Goal: Task Accomplishment & Management: Complete application form

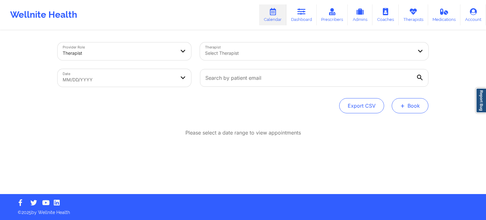
click at [414, 107] on button "+ Book" at bounding box center [410, 105] width 37 height 15
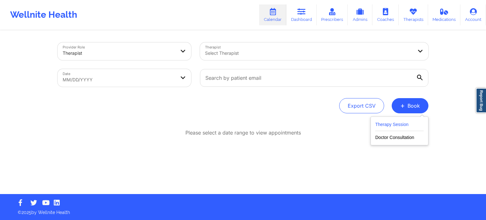
click at [386, 125] on button "Therapy Session" at bounding box center [400, 126] width 48 height 10
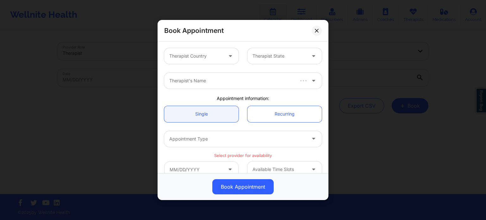
click at [216, 61] on div "Therapist Country" at bounding box center [193, 56] width 59 height 16
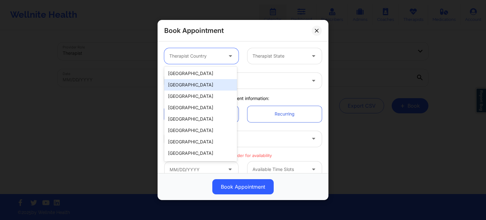
click at [212, 70] on div "[GEOGRAPHIC_DATA]" at bounding box center [200, 73] width 73 height 11
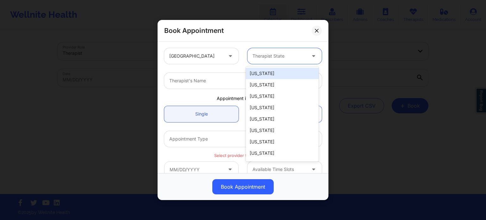
click at [287, 58] on div at bounding box center [280, 56] width 54 height 8
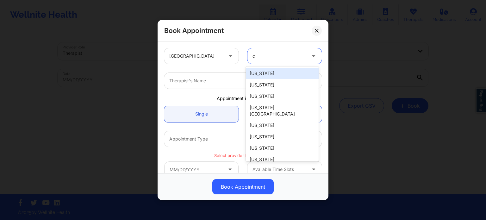
type input "ca"
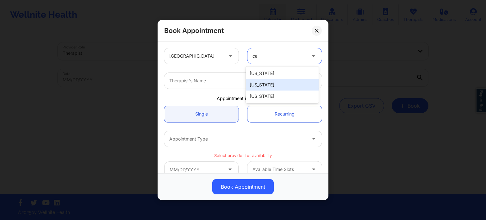
click at [268, 74] on div "[US_STATE]" at bounding box center [282, 73] width 73 height 11
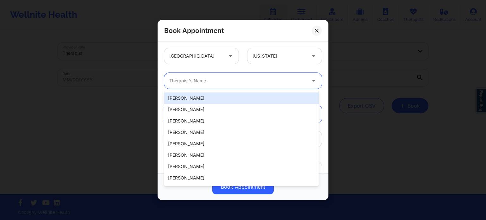
click at [229, 83] on div at bounding box center [237, 81] width 137 height 8
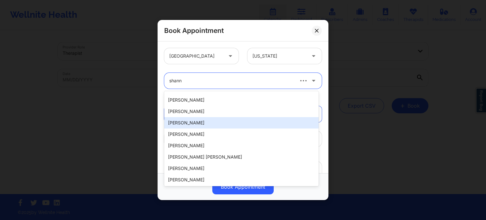
scroll to position [136, 0]
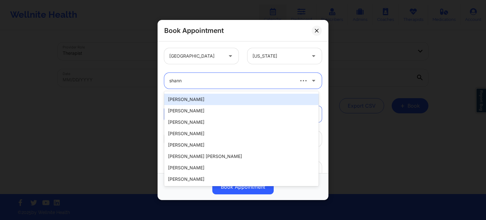
type input "shann"
type input "s"
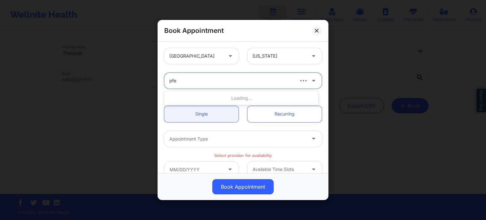
type input "pfei"
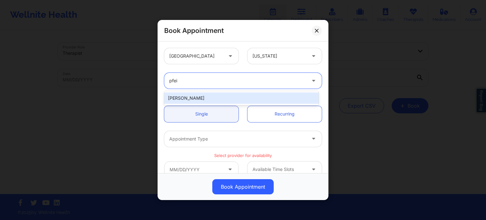
click at [216, 96] on div "[PERSON_NAME]" at bounding box center [241, 97] width 155 height 11
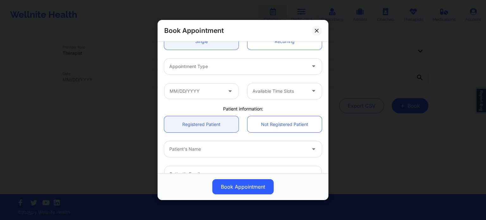
scroll to position [63, 0]
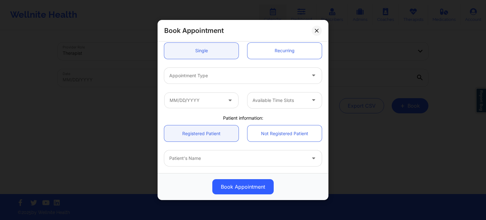
click at [203, 74] on div at bounding box center [237, 76] width 137 height 8
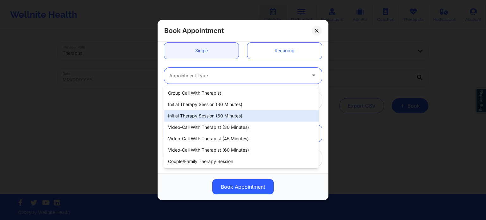
click at [212, 114] on div "Initial Therapy Session (60 minutes)" at bounding box center [241, 115] width 155 height 11
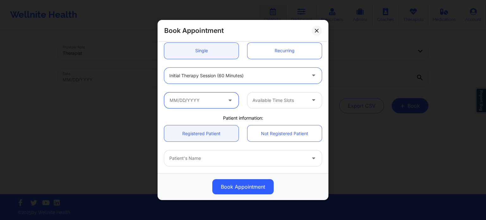
click at [207, 101] on input "text" at bounding box center [201, 100] width 74 height 16
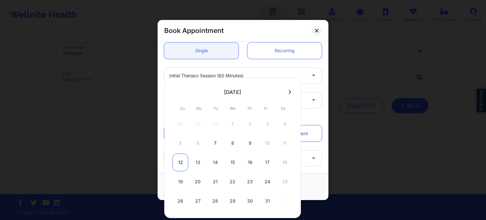
click at [185, 163] on div "12" at bounding box center [181, 163] width 16 height 18
type input "[DATE]"
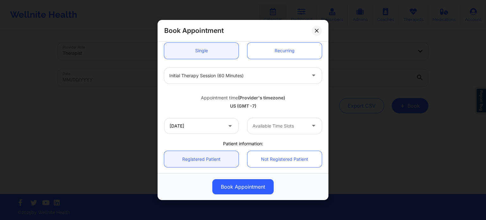
click at [268, 133] on div "Available Time Slots" at bounding box center [277, 126] width 59 height 16
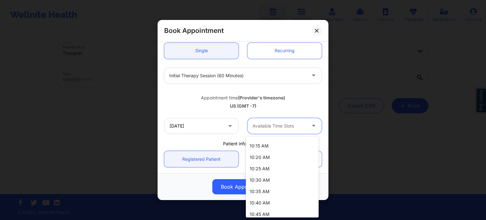
scroll to position [0, 0]
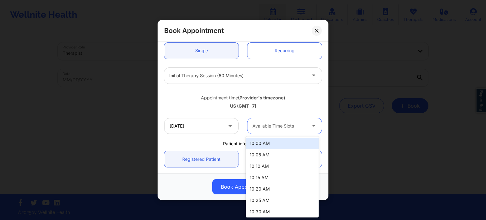
click at [265, 144] on div "10:00 AM" at bounding box center [282, 143] width 73 height 11
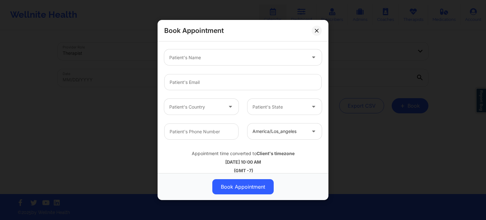
scroll to position [197, 0]
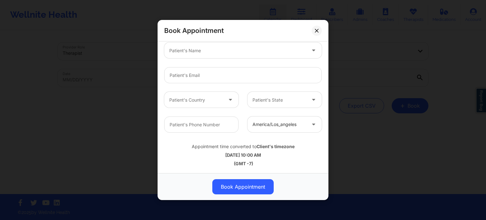
click at [208, 97] on div at bounding box center [196, 100] width 54 height 8
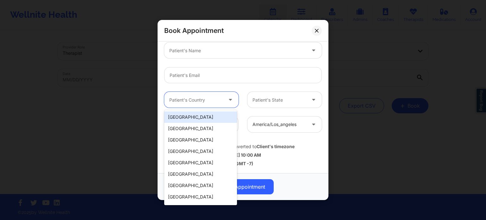
click at [197, 114] on div "[GEOGRAPHIC_DATA]" at bounding box center [200, 116] width 73 height 11
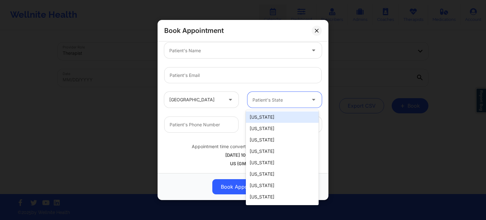
click at [274, 106] on div "Patient's State" at bounding box center [277, 100] width 59 height 16
type input "f"
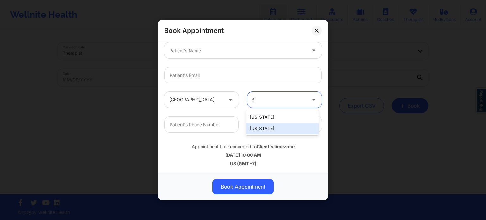
click at [265, 129] on div "[US_STATE]" at bounding box center [282, 128] width 73 height 11
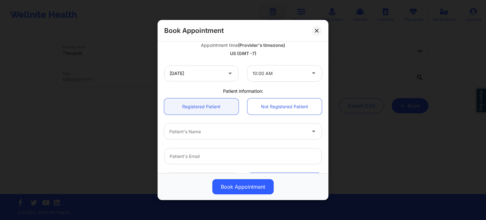
scroll to position [102, 0]
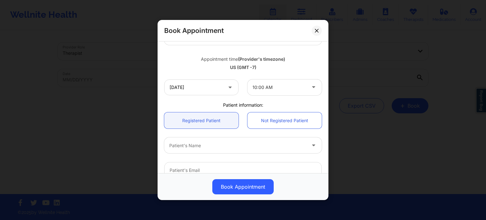
click at [195, 140] on div "Patient's Name" at bounding box center [235, 145] width 142 height 16
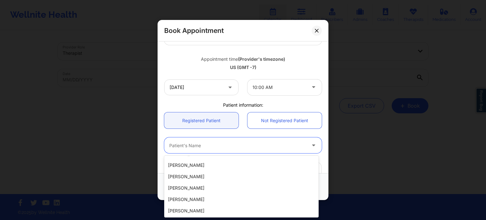
scroll to position [20, 0]
click at [164, 139] on div "20 results available. Use Up and Down to choose options, press Enter to select …" at bounding box center [243, 145] width 167 height 16
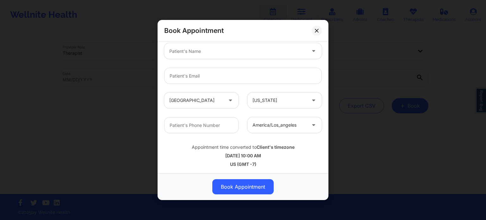
scroll to position [197, 0]
click at [206, 71] on input "email" at bounding box center [243, 75] width 158 height 16
type input "[EMAIL_ADDRESS][DOMAIN_NAME]"
click at [275, 118] on div "america/los_angeles" at bounding box center [280, 125] width 54 height 16
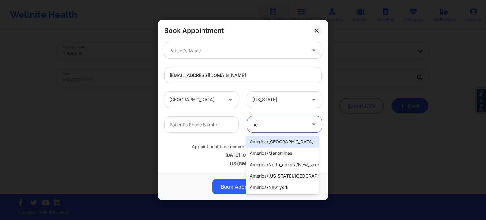
type input "new"
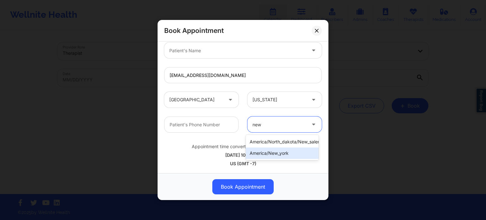
click at [279, 153] on div "america/new_york" at bounding box center [282, 153] width 73 height 11
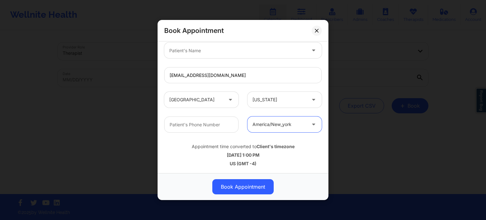
click at [282, 165] on div "US (GMT -4)" at bounding box center [243, 164] width 158 height 6
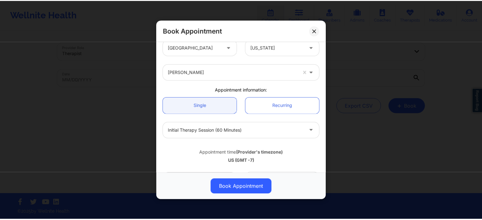
scroll to position [7, 0]
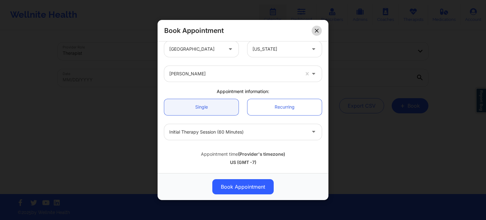
click at [317, 28] on button at bounding box center [317, 31] width 10 height 10
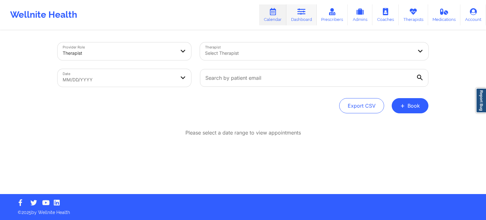
click at [306, 15] on icon at bounding box center [302, 11] width 8 height 7
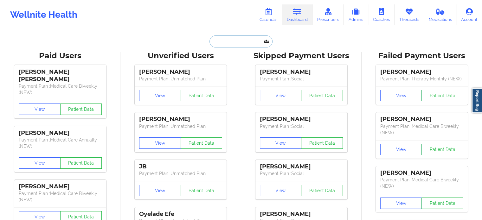
click at [249, 47] on input "text" at bounding box center [240, 41] width 63 height 12
paste input "[EMAIL_ADDRESS][DOMAIN_NAME]"
type input "[EMAIL_ADDRESS][DOMAIN_NAME]"
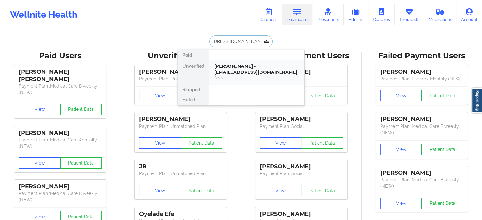
click at [246, 63] on div "[PERSON_NAME] - [EMAIL_ADDRESS][DOMAIN_NAME] Social" at bounding box center [256, 72] width 95 height 24
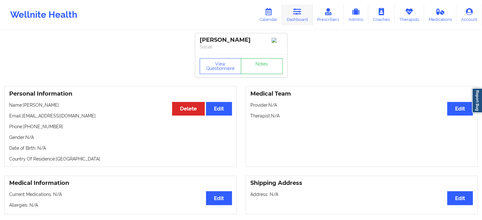
click at [295, 19] on link "Dashboard" at bounding box center [297, 14] width 30 height 21
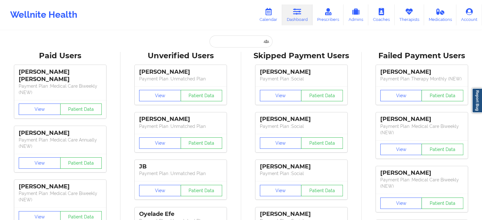
click at [232, 45] on input "text" at bounding box center [240, 41] width 63 height 12
paste input "[EMAIL_ADDRESS][PERSON_NAME][DOMAIN_NAME]"
type input "[EMAIL_ADDRESS][PERSON_NAME][DOMAIN_NAME]"
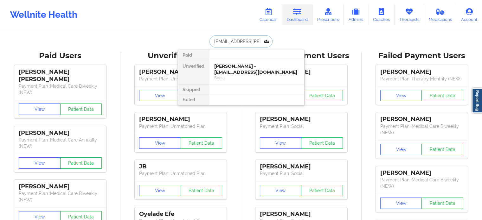
scroll to position [0, 9]
click at [236, 70] on div "Andrea Gasc - [EMAIL_ADDRESS][PERSON_NAME][DOMAIN_NAME]" at bounding box center [256, 69] width 85 height 12
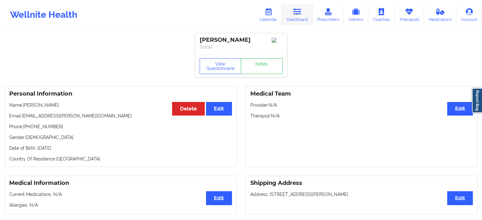
click at [295, 14] on icon at bounding box center [297, 11] width 8 height 7
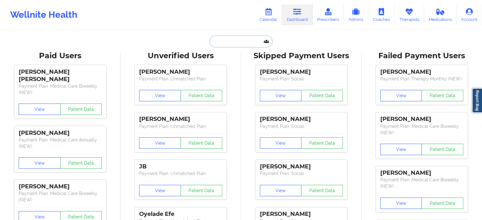
click at [236, 41] on input "text" at bounding box center [240, 41] width 63 height 12
paste input "[EMAIL_ADDRESS][DOMAIN_NAME]"
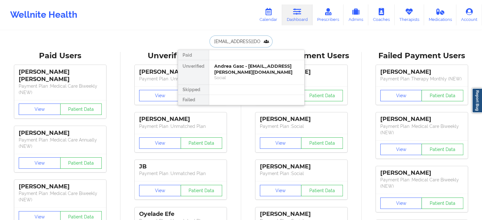
scroll to position [0, 1]
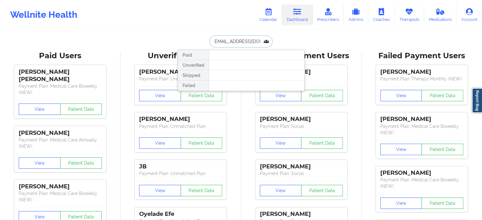
click at [228, 40] on input "[EMAIL_ADDRESS][DOMAIN_NAME]" at bounding box center [240, 41] width 63 height 12
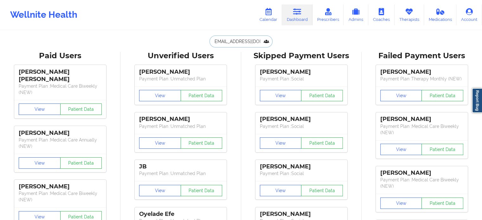
scroll to position [0, 0]
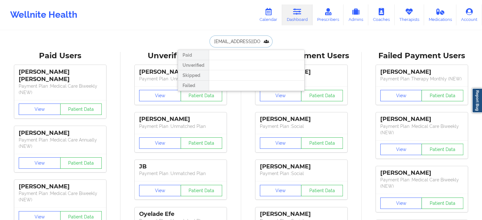
click at [230, 43] on input "[EMAIL_ADDRESS][DOMAIN_NAME]" at bounding box center [240, 41] width 63 height 12
click at [222, 43] on input "[EMAIL_ADDRESS][DOMAIN_NAME]" at bounding box center [240, 41] width 63 height 12
drag, startPoint x: 222, startPoint y: 42, endPoint x: 272, endPoint y: 42, distance: 50.0
click at [272, 42] on input "[EMAIL_ADDRESS][DOMAIN_NAME]" at bounding box center [240, 41] width 63 height 12
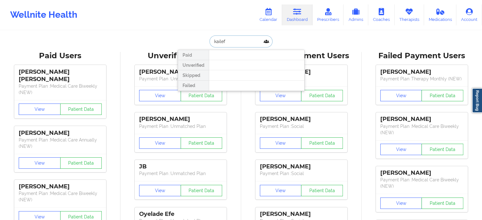
scroll to position [0, 0]
drag, startPoint x: 207, startPoint y: 37, endPoint x: 187, endPoint y: 33, distance: 20.1
paste input "[EMAIL_ADDRESS][DOMAIN_NAME]"
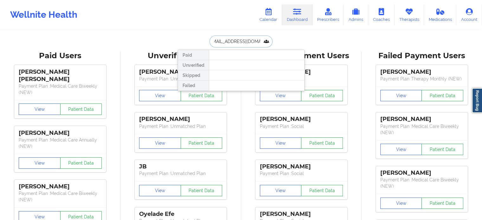
click at [237, 38] on input "[EMAIL_ADDRESS][DOMAIN_NAME]" at bounding box center [240, 41] width 63 height 12
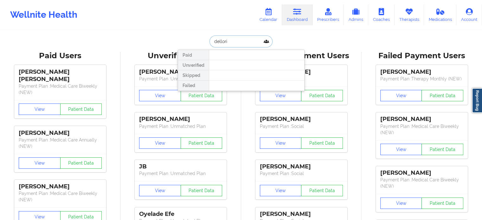
click at [242, 40] on input "dellori" at bounding box center [240, 41] width 63 height 12
paste input "[EMAIL_ADDRESS][DOMAIN_NAME]"
type input "[EMAIL_ADDRESS][DOMAIN_NAME]"
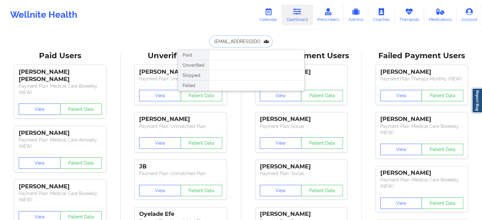
scroll to position [0, 4]
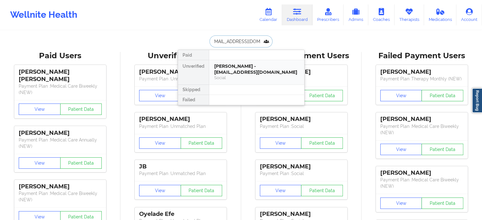
click at [227, 72] on div "[PERSON_NAME] - [EMAIL_ADDRESS][DOMAIN_NAME]" at bounding box center [256, 69] width 85 height 12
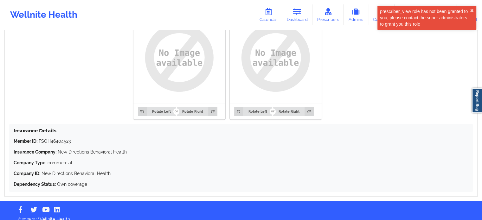
scroll to position [514, 0]
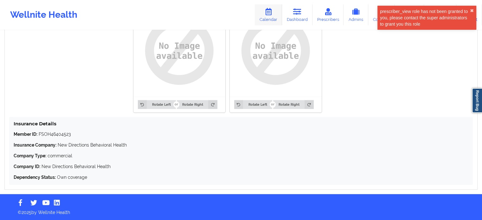
click at [272, 13] on icon at bounding box center [268, 11] width 8 height 7
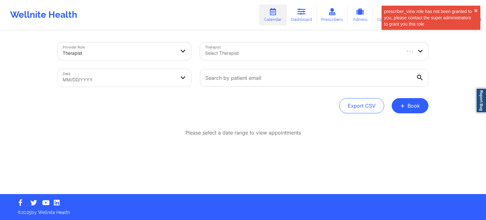
click at [251, 54] on div at bounding box center [302, 53] width 195 height 8
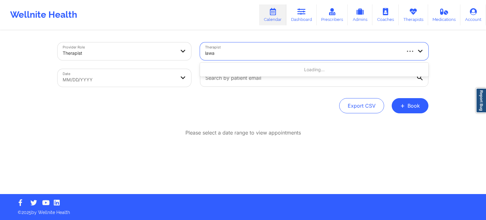
type input "lawan"
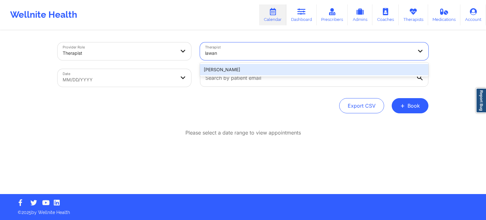
click at [246, 66] on div "[PERSON_NAME]" at bounding box center [314, 69] width 229 height 11
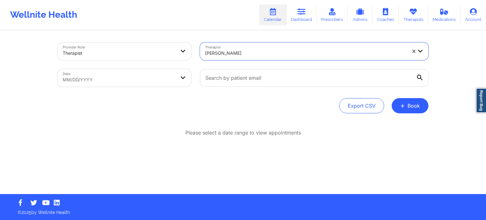
click at [165, 80] on body "Wellnite Health Calendar Dashboard Prescribers Admins Coaches Therapists Medica…" at bounding box center [243, 110] width 486 height 220
select select "2025-8"
select select "2025-9"
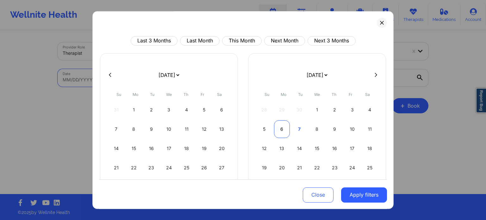
click at [279, 131] on div "6" at bounding box center [282, 129] width 16 height 18
select select "2025-9"
select select "2025-10"
select select "2025-9"
select select "2025-10"
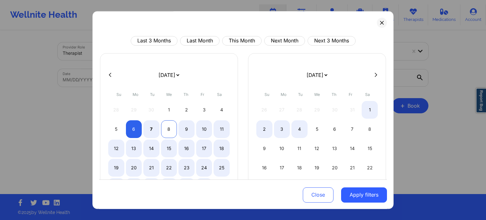
select select "2025-9"
select select "2025-10"
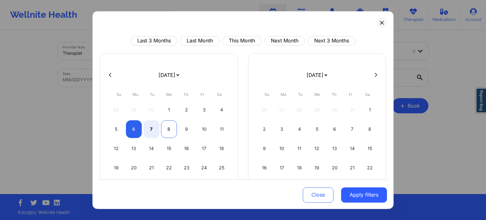
click at [161, 127] on div "8" at bounding box center [169, 129] width 16 height 18
select select "2025-9"
select select "2025-10"
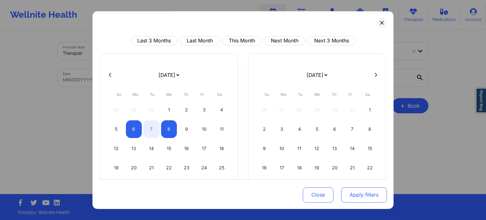
click at [375, 199] on button "Apply filters" at bounding box center [364, 194] width 46 height 15
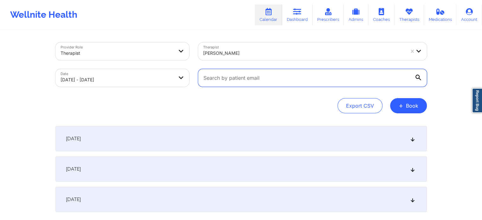
click at [280, 78] on input "text" at bounding box center [312, 78] width 229 height 18
drag, startPoint x: 272, startPoint y: 77, endPoint x: 269, endPoint y: 78, distance: 3.3
click at [272, 77] on input "text" at bounding box center [312, 78] width 229 height 18
click at [166, 100] on div "Export CSV + Book" at bounding box center [240, 105] width 371 height 15
click at [81, 172] on span "[DATE]" at bounding box center [73, 169] width 15 height 6
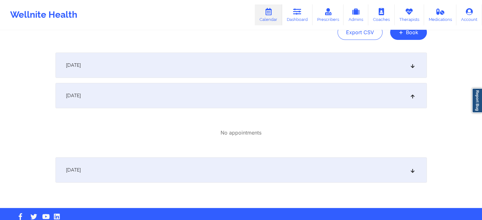
scroll to position [87, 0]
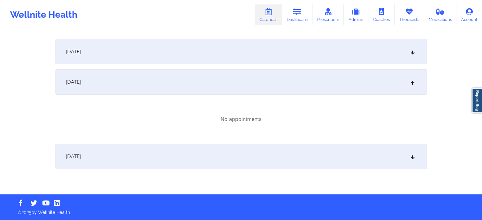
click at [144, 161] on div "[DATE]" at bounding box center [240, 156] width 371 height 25
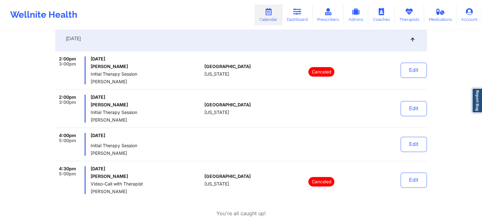
scroll to position [245, 0]
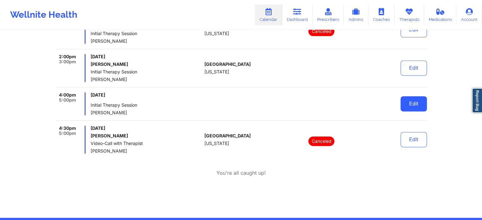
click at [419, 104] on button "Edit" at bounding box center [413, 103] width 26 height 15
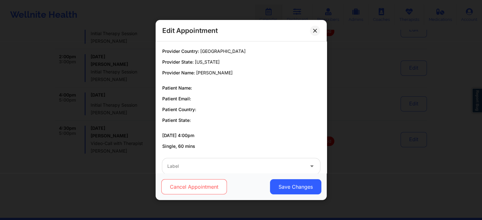
click at [181, 189] on button "Cancel Appointment" at bounding box center [194, 186] width 66 height 15
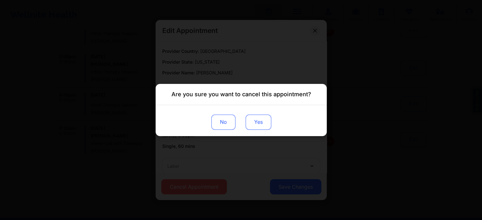
click at [262, 118] on button "Yes" at bounding box center [258, 122] width 26 height 15
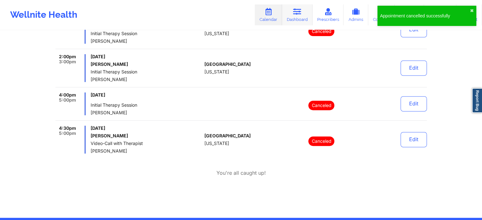
click at [293, 16] on link "Dashboard" at bounding box center [297, 14] width 30 height 21
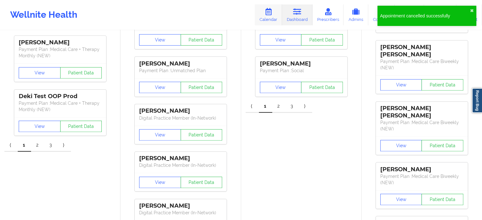
click at [270, 17] on link "Calendar" at bounding box center [268, 14] width 27 height 21
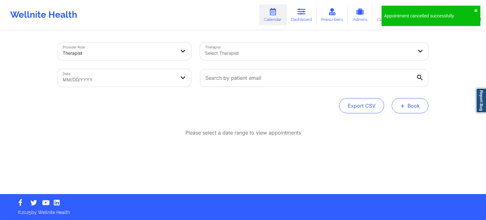
click at [406, 108] on button "+ Book" at bounding box center [410, 105] width 37 height 15
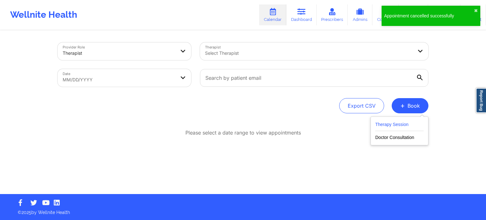
click at [404, 127] on button "Therapy Session" at bounding box center [400, 126] width 48 height 10
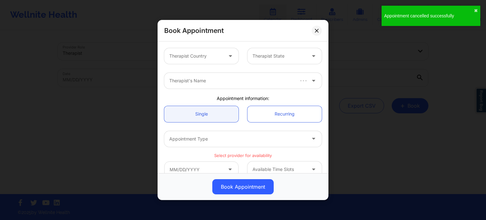
click at [211, 57] on div at bounding box center [196, 56] width 54 height 8
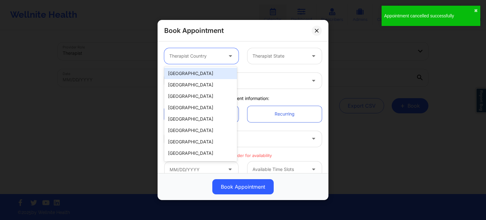
click at [209, 73] on div "[GEOGRAPHIC_DATA]" at bounding box center [200, 73] width 73 height 11
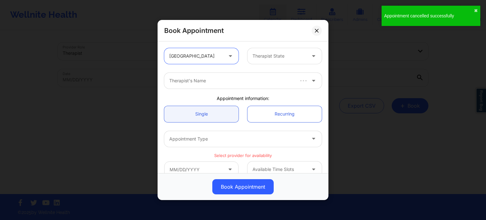
click at [249, 55] on div "Therapist State" at bounding box center [277, 56] width 59 height 16
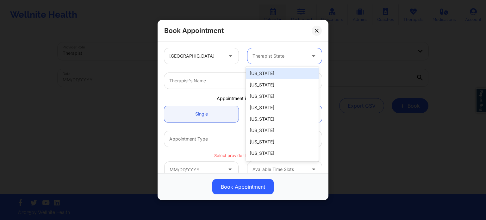
type input "f"
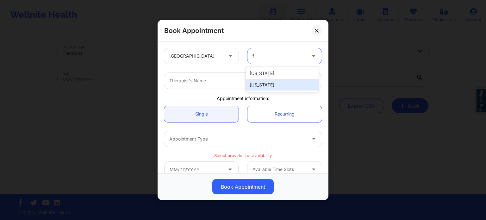
click at [264, 82] on div "[US_STATE]" at bounding box center [282, 84] width 73 height 11
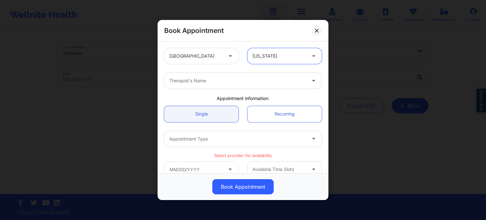
click at [237, 82] on div at bounding box center [237, 81] width 137 height 8
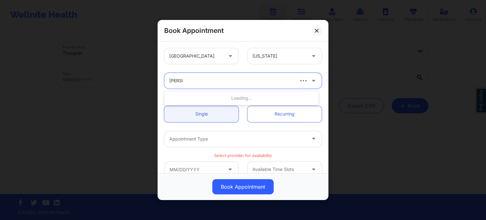
type input "[PERSON_NAME]"
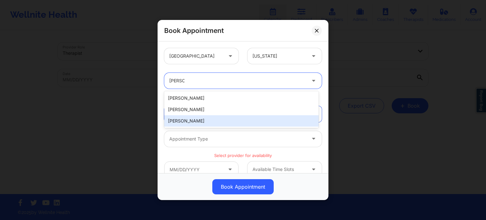
click at [208, 122] on div "[PERSON_NAME]" at bounding box center [241, 120] width 155 height 11
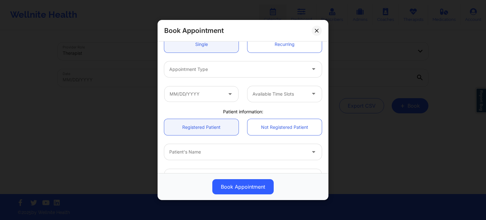
scroll to position [32, 0]
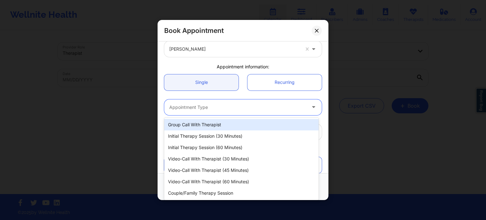
click at [215, 110] on div at bounding box center [237, 108] width 137 height 8
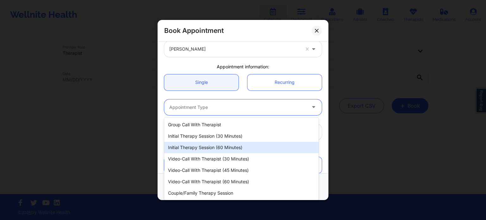
click at [236, 146] on div "Initial Therapy Session (60 minutes)" at bounding box center [241, 147] width 155 height 11
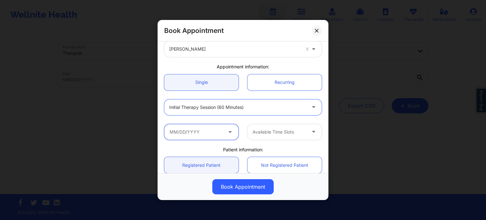
click at [209, 137] on input "text" at bounding box center [201, 132] width 74 height 16
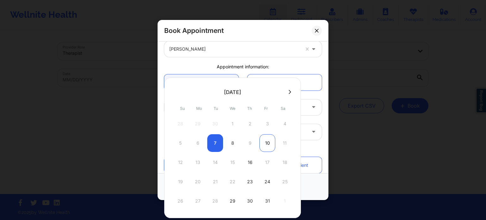
click at [269, 143] on div "10" at bounding box center [268, 143] width 16 height 18
type input "[DATE]"
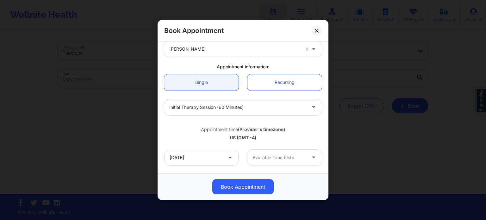
scroll to position [95, 0]
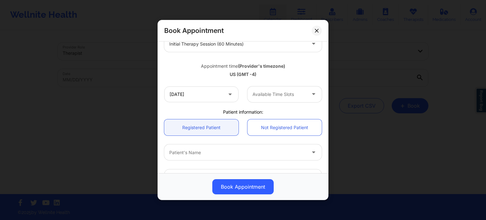
click at [273, 97] on div at bounding box center [280, 95] width 54 height 8
click at [271, 111] on div "3:00 PM" at bounding box center [282, 111] width 73 height 11
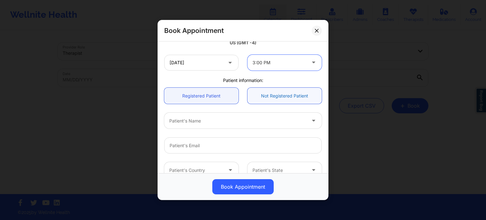
click at [275, 94] on link "Not Registered Patient" at bounding box center [285, 96] width 74 height 16
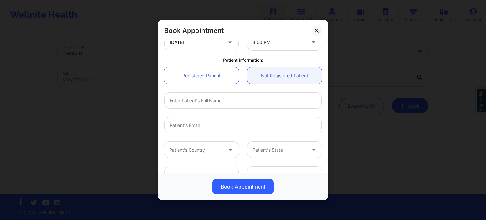
scroll to position [158, 0]
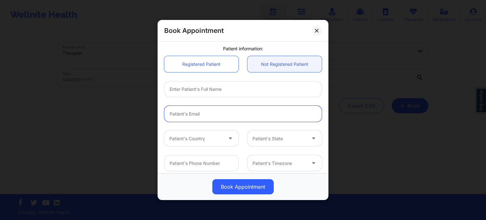
click at [210, 112] on input "email" at bounding box center [243, 114] width 158 height 16
paste input "[EMAIL_ADDRESS][DOMAIN_NAME]"
type input "[EMAIL_ADDRESS][DOMAIN_NAME]"
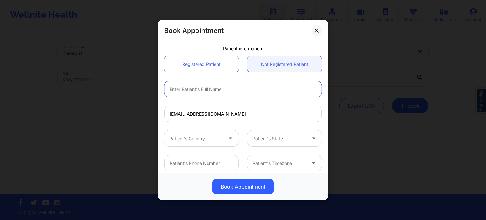
click at [208, 90] on input "text" at bounding box center [243, 89] width 158 height 16
type input "[PERSON_NAME]"
click at [216, 138] on div at bounding box center [196, 139] width 54 height 8
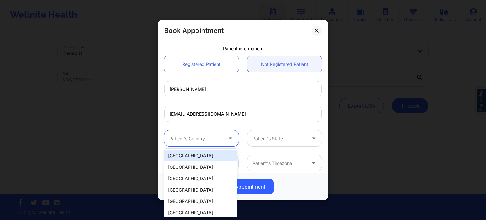
click at [200, 155] on div "[GEOGRAPHIC_DATA]" at bounding box center [200, 155] width 73 height 11
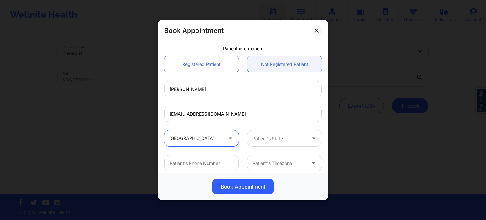
click at [269, 136] on div at bounding box center [280, 139] width 54 height 8
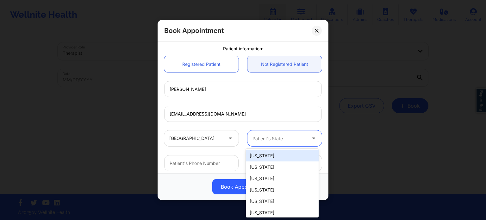
type input "f"
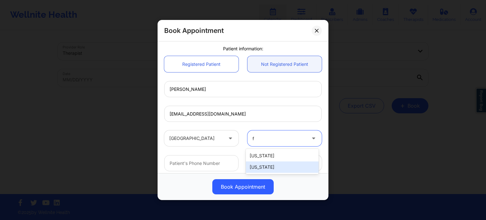
click at [270, 167] on div "[US_STATE]" at bounding box center [282, 166] width 73 height 11
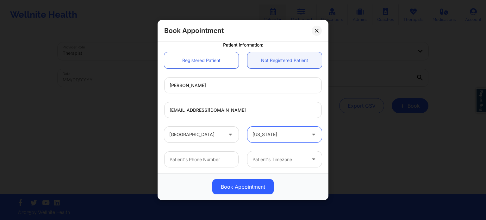
scroll to position [163, 0]
click at [223, 161] on input "text" at bounding box center [201, 159] width 74 height 16
paste input "[PHONE_NUMBER]"
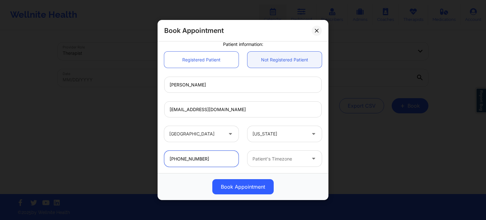
type input "[PHONE_NUMBER]"
click at [270, 161] on div at bounding box center [280, 159] width 54 height 8
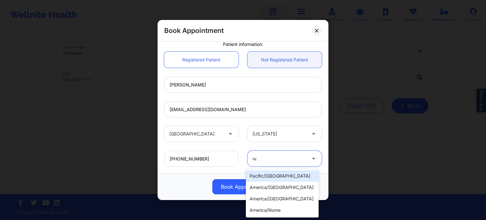
type input "new"
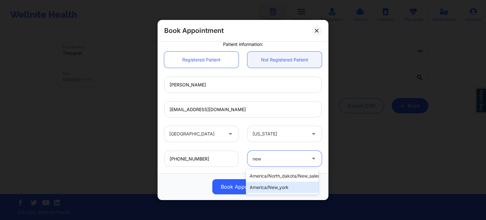
click at [270, 187] on div "america/new_york" at bounding box center [282, 187] width 73 height 11
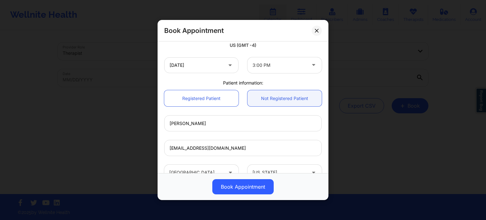
scroll to position [197, 0]
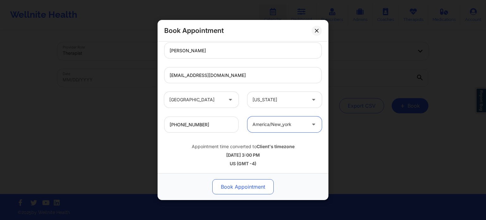
click at [250, 186] on button "Book Appointment" at bounding box center [242, 186] width 61 height 15
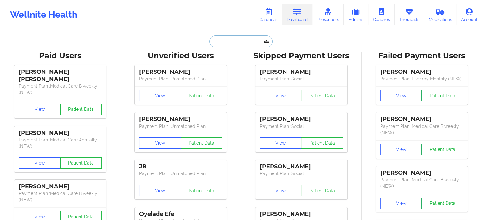
paste input "[EMAIL_ADDRESS][DOMAIN_NAME]"
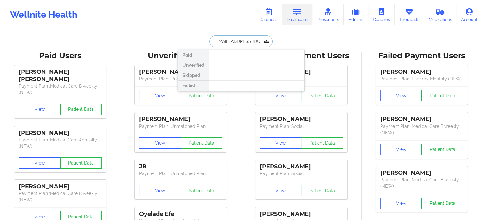
drag, startPoint x: 265, startPoint y: 40, endPoint x: 202, endPoint y: 44, distance: 62.8
click at [202, 44] on div "pattymoreno_30@hotmail.com Paid Unverified Skipped Failed" at bounding box center [241, 41] width 127 height 12
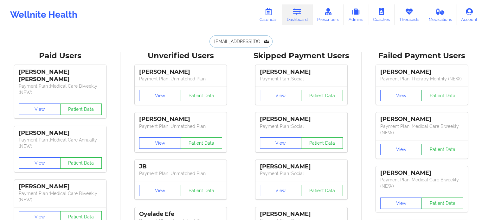
type input "[EMAIL_ADDRESS][DOMAIN_NAME]"
